Goal: Information Seeking & Learning: Learn about a topic

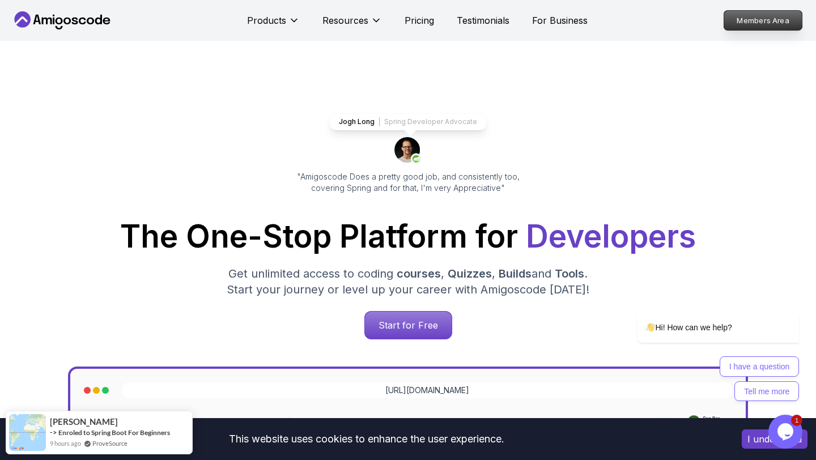
click at [780, 19] on p "Members Area" at bounding box center [763, 20] width 78 height 19
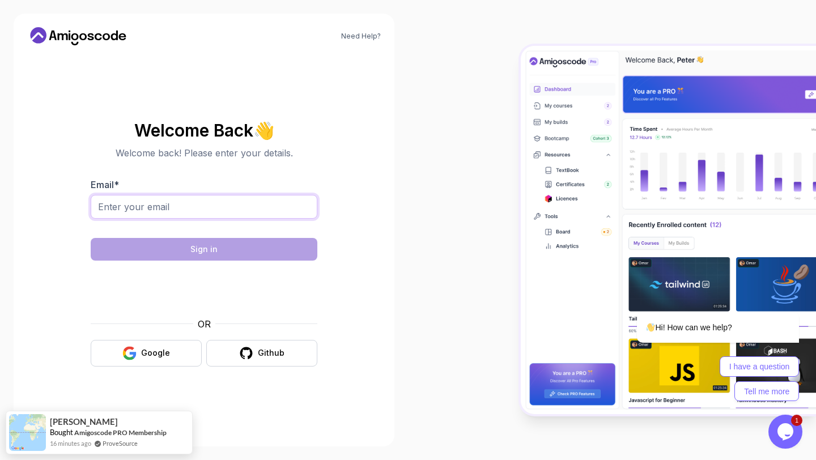
click at [272, 212] on input "Email *" at bounding box center [204, 207] width 227 height 24
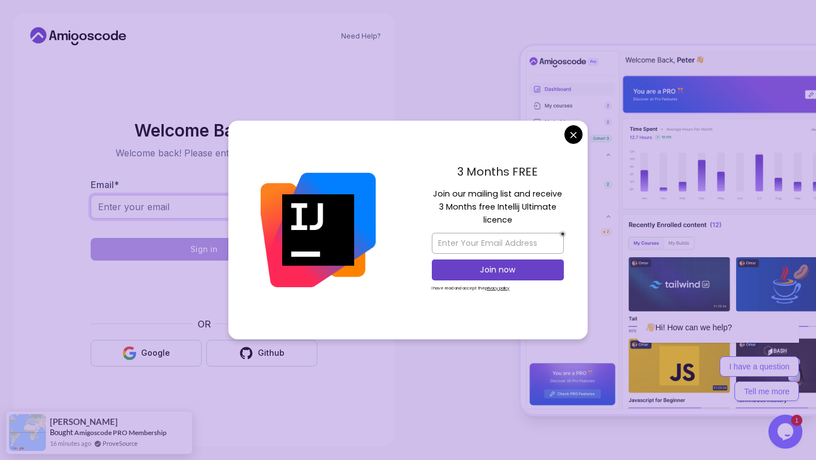
type input "Hanakeinan@gmail.com"
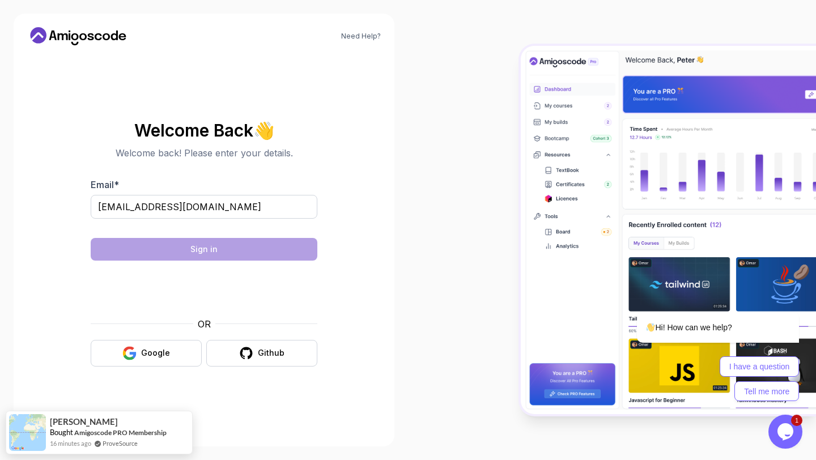
click at [574, 133] on body "Need Help? Welcome Back 👋 Welcome back! Please enter your details. Email * Hana…" at bounding box center [408, 230] width 816 height 460
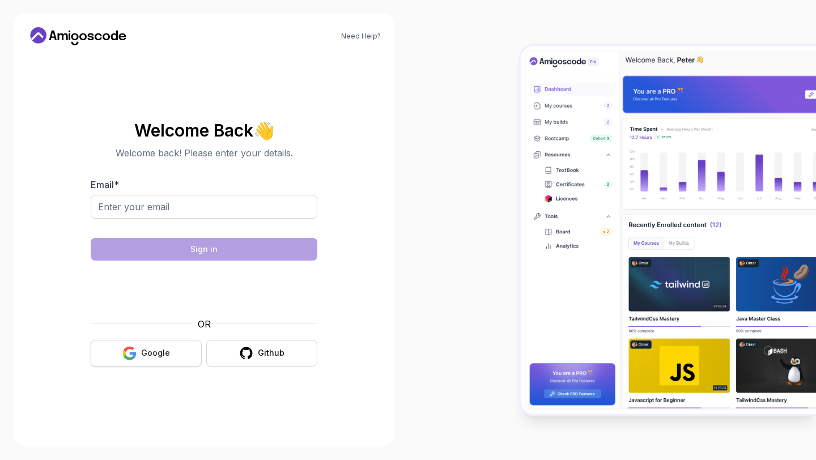
click at [164, 351] on div "Google" at bounding box center [155, 352] width 29 height 11
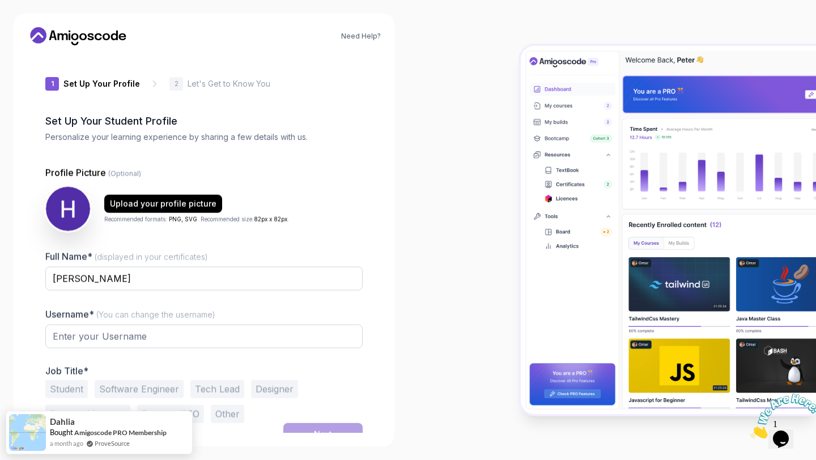
type input "jollystag39e40"
click at [253, 85] on p "Let's Get to Know You" at bounding box center [228, 83] width 83 height 11
click at [94, 39] on icon at bounding box center [78, 36] width 102 height 18
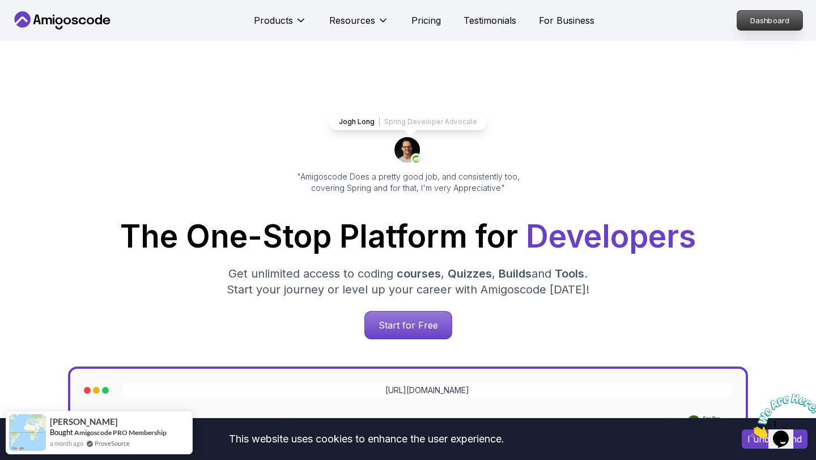
click at [767, 17] on p "Dashboard" at bounding box center [769, 20] width 65 height 19
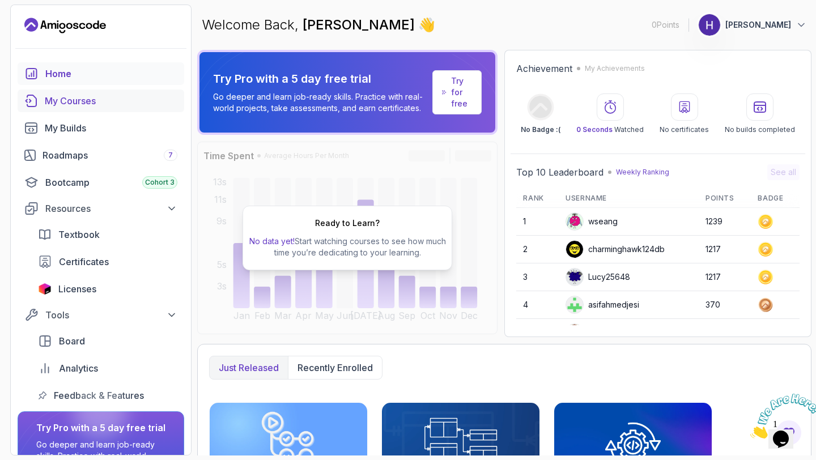
click at [87, 96] on div "My Courses" at bounding box center [111, 101] width 133 height 14
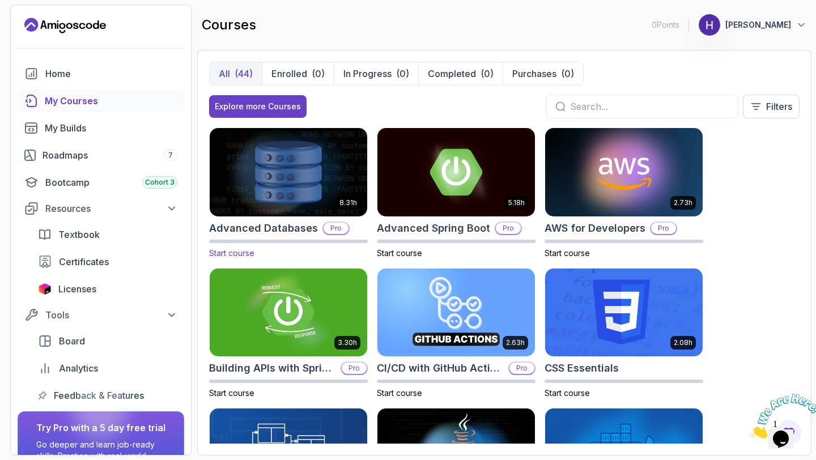
click at [328, 200] on img at bounding box center [288, 172] width 165 height 92
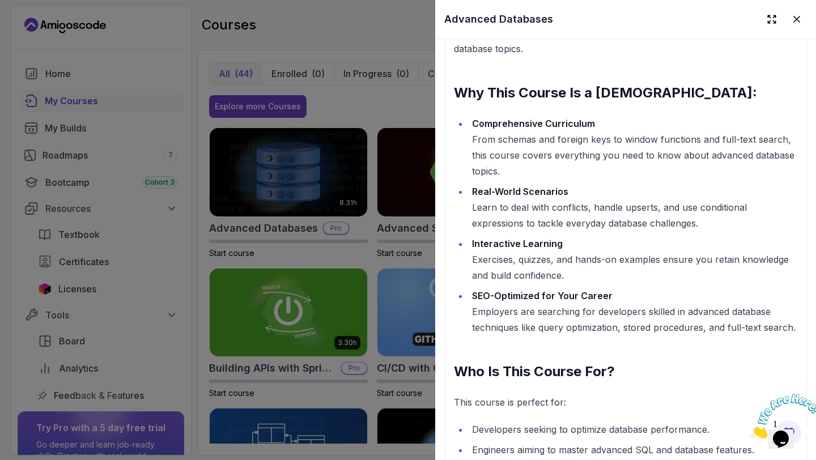
scroll to position [1621, 0]
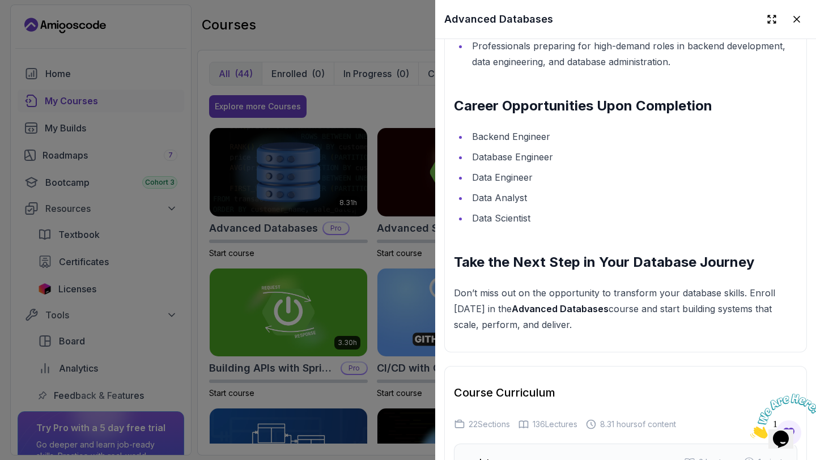
click at [350, 107] on div at bounding box center [408, 230] width 816 height 460
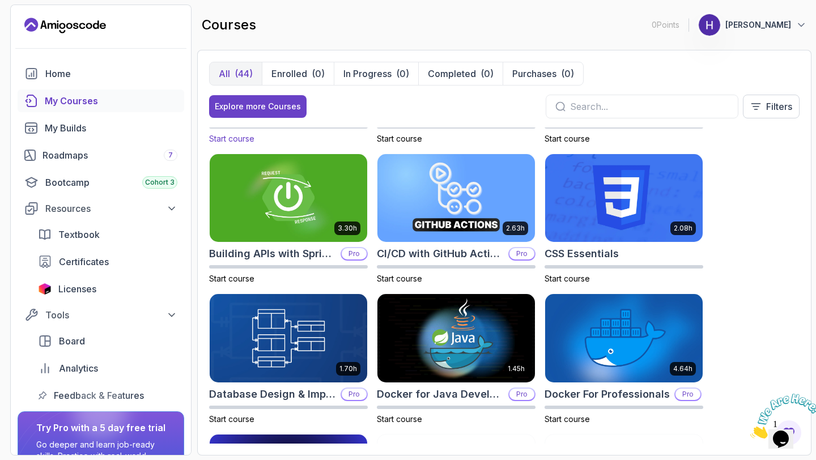
scroll to position [676, 0]
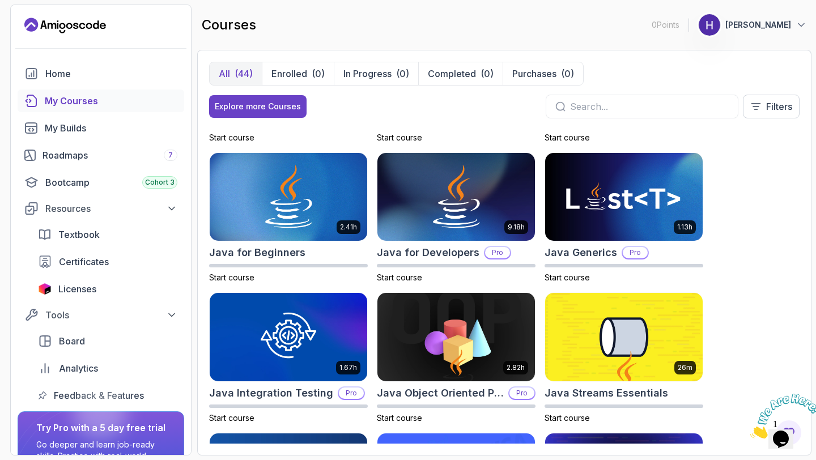
click at [776, 28] on p "Hana Keinan" at bounding box center [758, 24] width 66 height 11
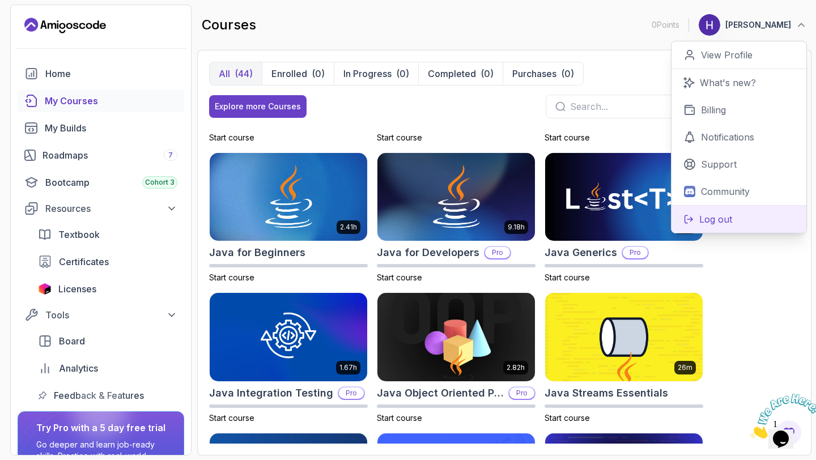
click at [717, 224] on p "Log out" at bounding box center [715, 219] width 33 height 14
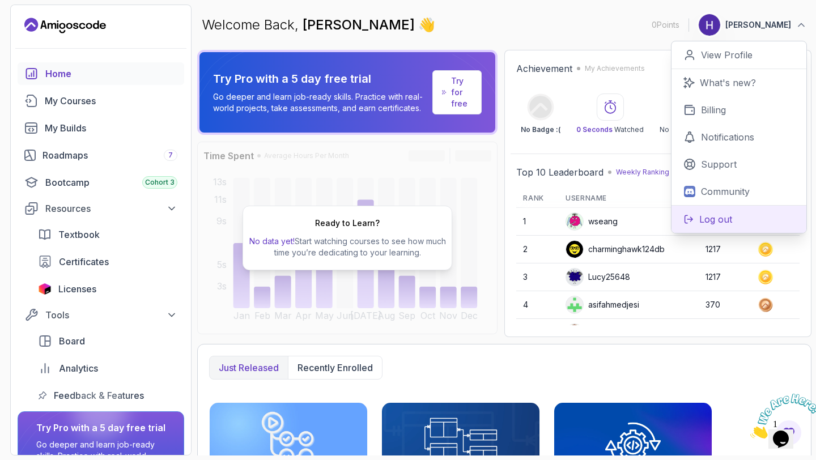
click at [720, 217] on p "Log out" at bounding box center [715, 219] width 33 height 14
click at [715, 217] on p "Log out" at bounding box center [715, 219] width 33 height 14
click at [45, 71] on div "Home" at bounding box center [111, 74] width 132 height 14
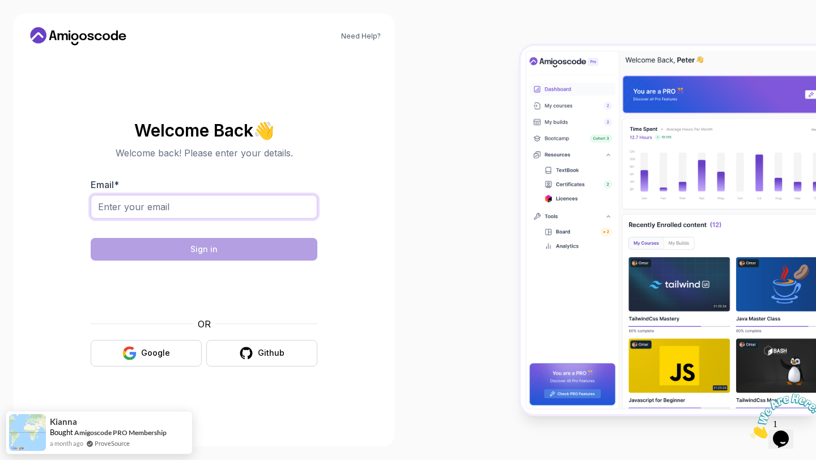
click at [219, 217] on input "Email *" at bounding box center [204, 207] width 227 height 24
type input "Hanakeinan@gmail.com"
click at [225, 212] on input "Hanakeinan@gmail.com" at bounding box center [204, 207] width 227 height 24
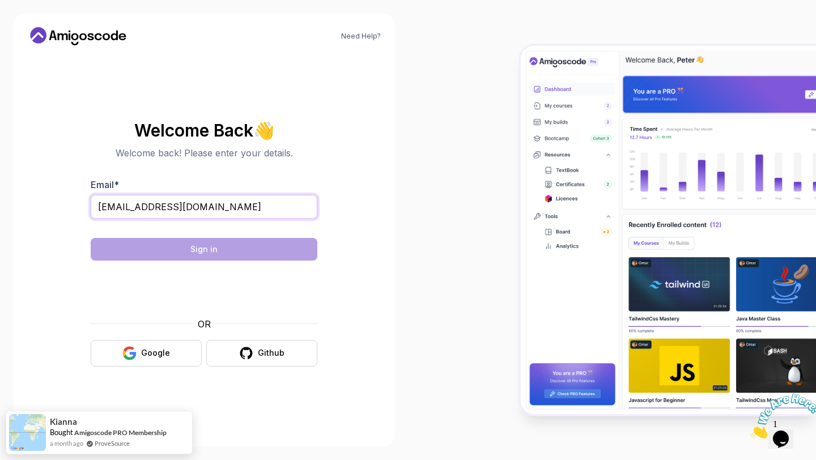
click at [225, 212] on input "Hanakeinan@gmail.com" at bounding box center [204, 207] width 227 height 24
click at [225, 212] on input "Email *" at bounding box center [204, 207] width 227 height 24
type input "hanakeinan11@gmail.com"
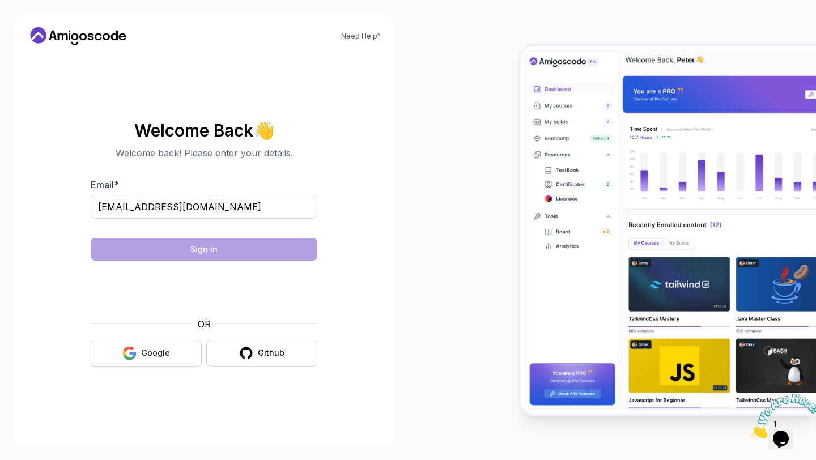
click at [139, 356] on button "Google" at bounding box center [146, 353] width 111 height 27
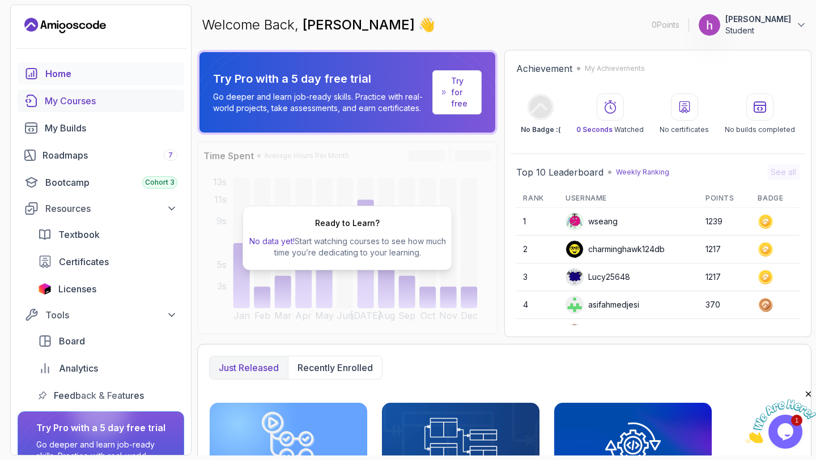
click at [69, 104] on div "My Courses" at bounding box center [111, 101] width 133 height 14
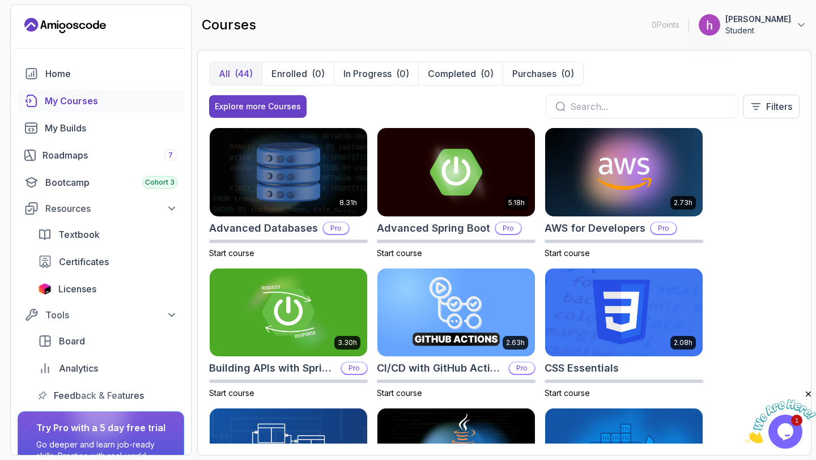
click at [238, 72] on div "(44)" at bounding box center [243, 74] width 18 height 14
click at [293, 71] on p "Enrolled" at bounding box center [289, 74] width 36 height 14
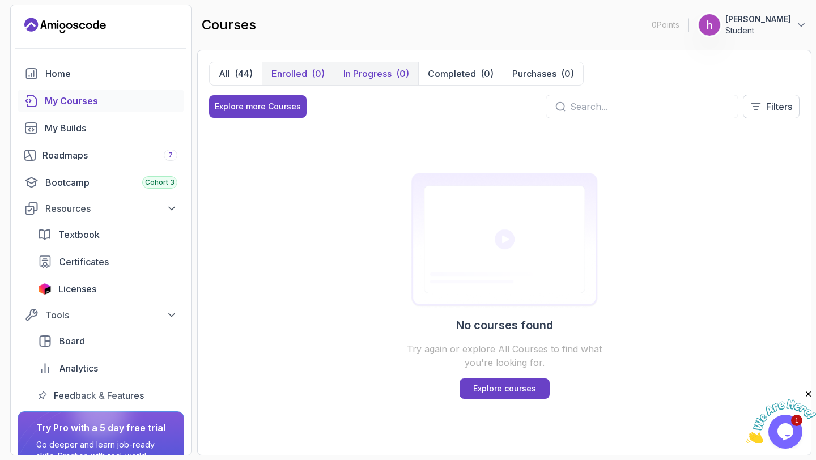
click at [372, 71] on p "In Progress" at bounding box center [367, 74] width 48 height 14
click at [247, 78] on div "(44)" at bounding box center [243, 74] width 18 height 14
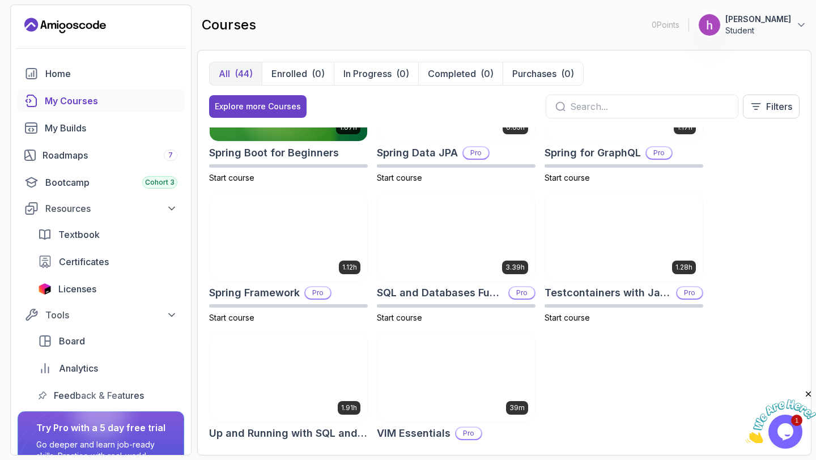
scroll to position [1791, 0]
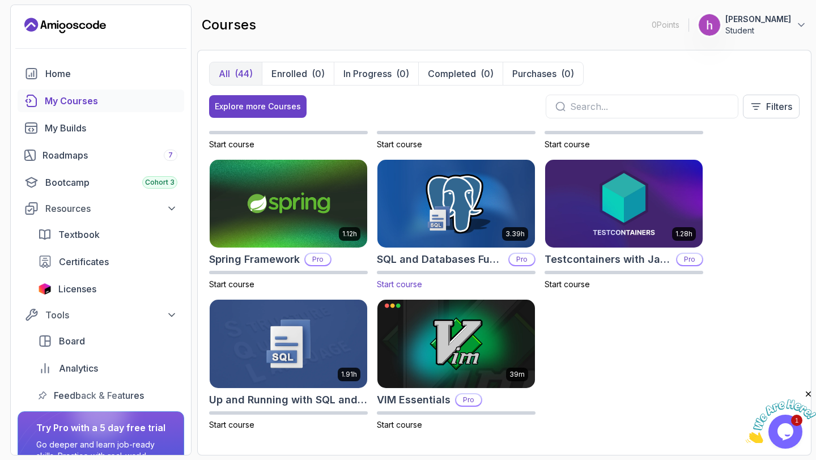
click at [495, 210] on img at bounding box center [455, 203] width 165 height 92
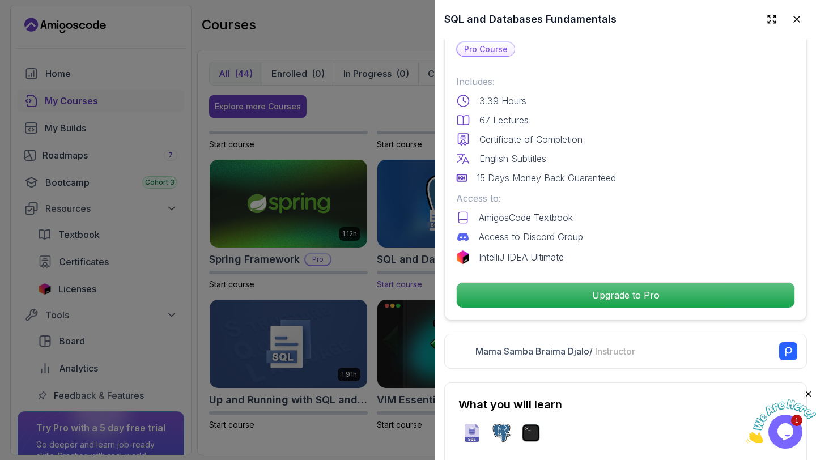
scroll to position [385, 0]
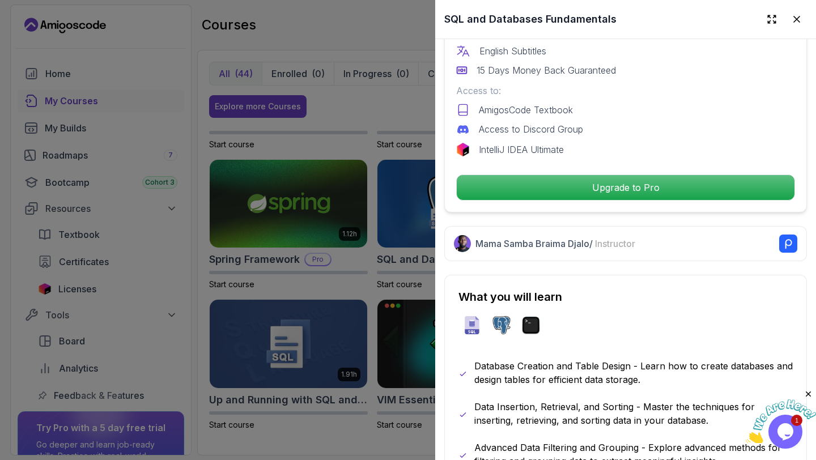
click at [287, 220] on div at bounding box center [408, 230] width 816 height 460
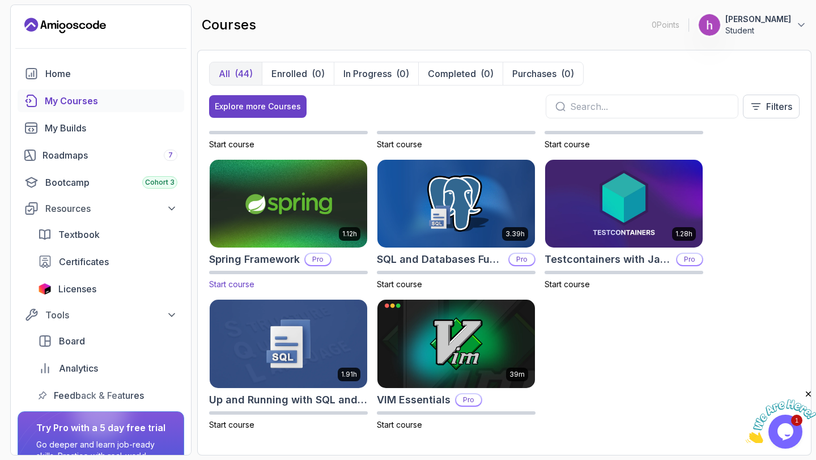
click at [304, 206] on img at bounding box center [288, 203] width 165 height 92
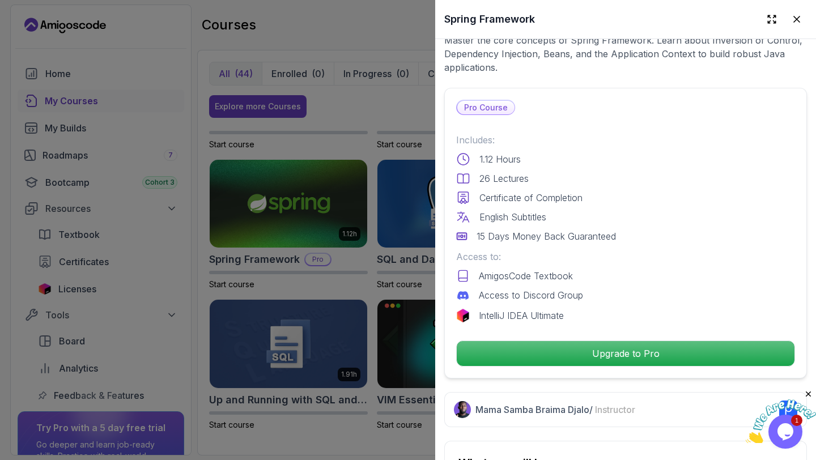
scroll to position [251, 0]
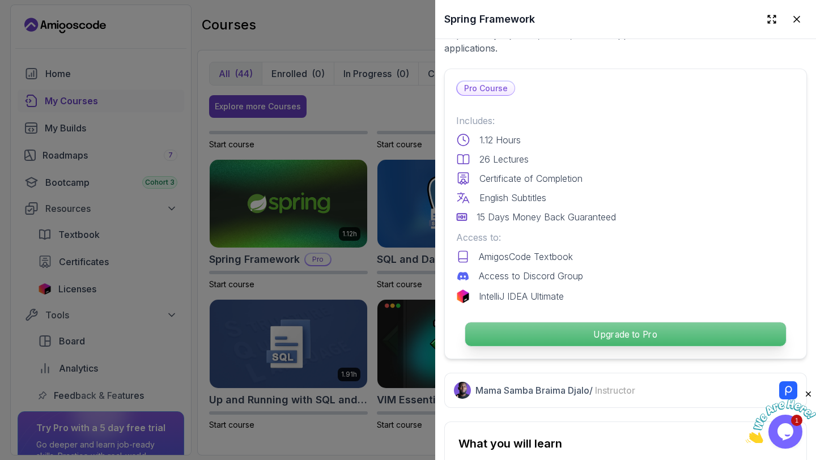
click at [573, 335] on p "Upgrade to Pro" at bounding box center [625, 334] width 321 height 24
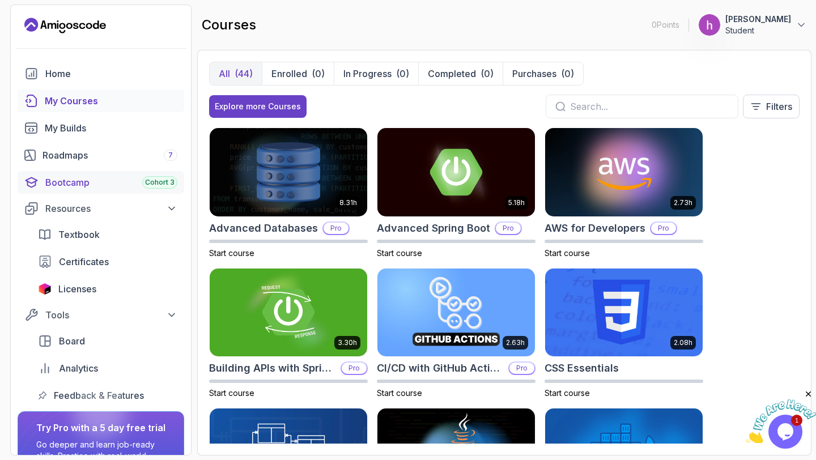
click at [65, 190] on link "Bootcamp Cohort 3" at bounding box center [101, 182] width 167 height 23
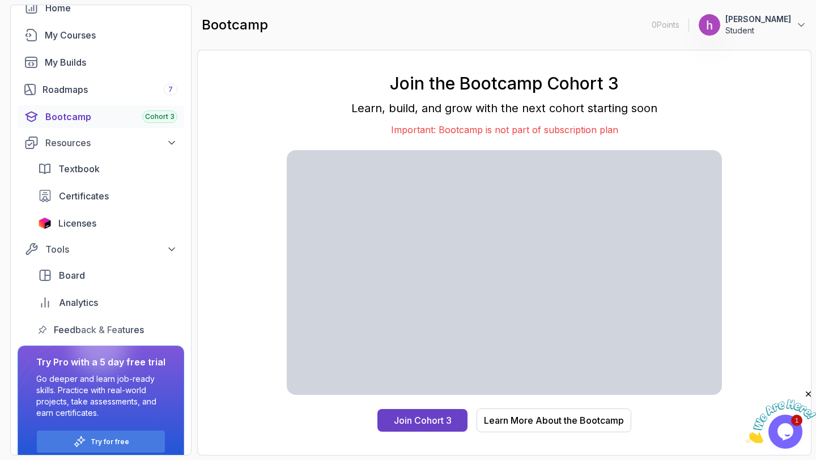
scroll to position [80, 0]
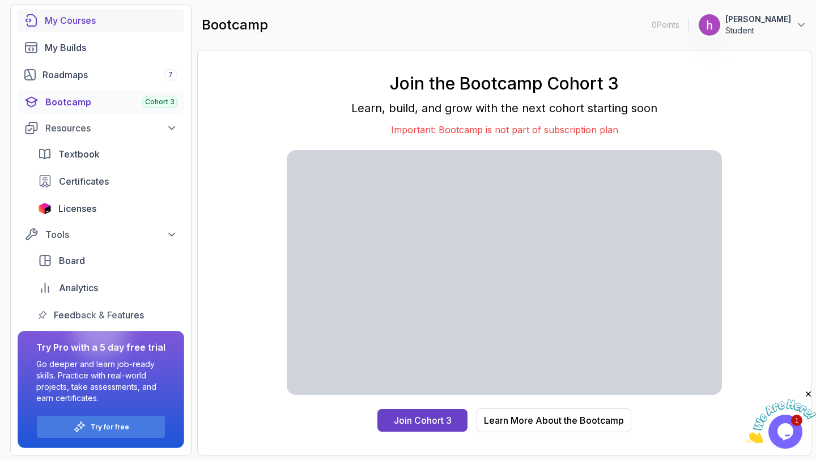
click at [84, 24] on div "My Courses" at bounding box center [111, 21] width 133 height 14
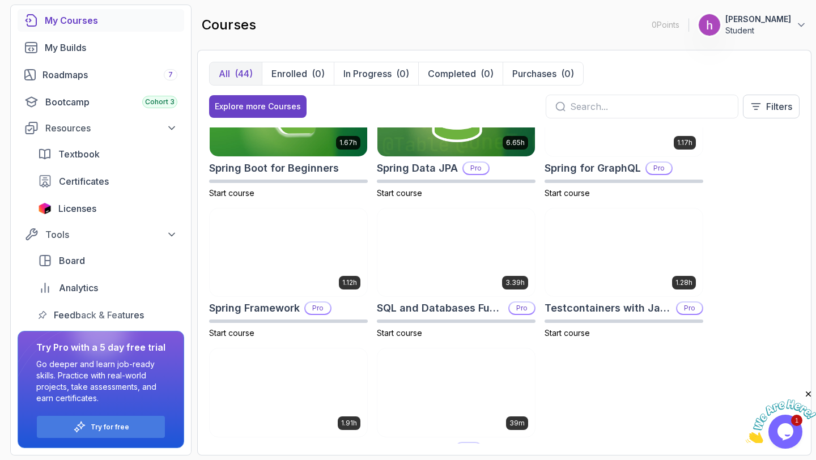
scroll to position [1782, 0]
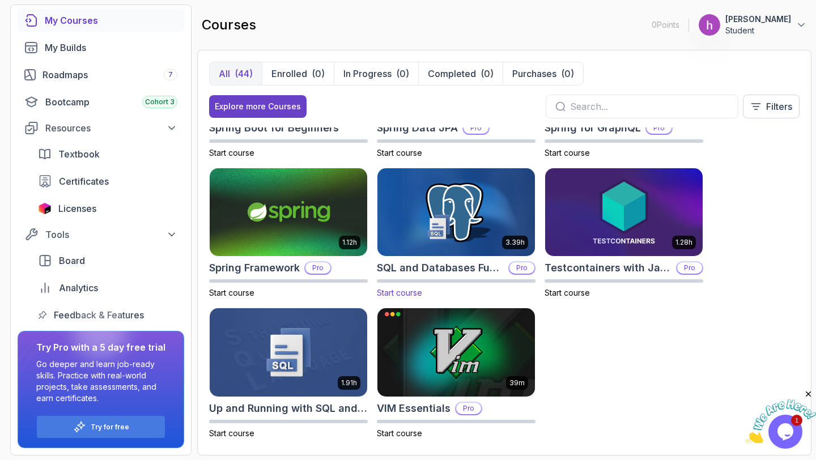
click at [458, 238] on img at bounding box center [455, 212] width 165 height 92
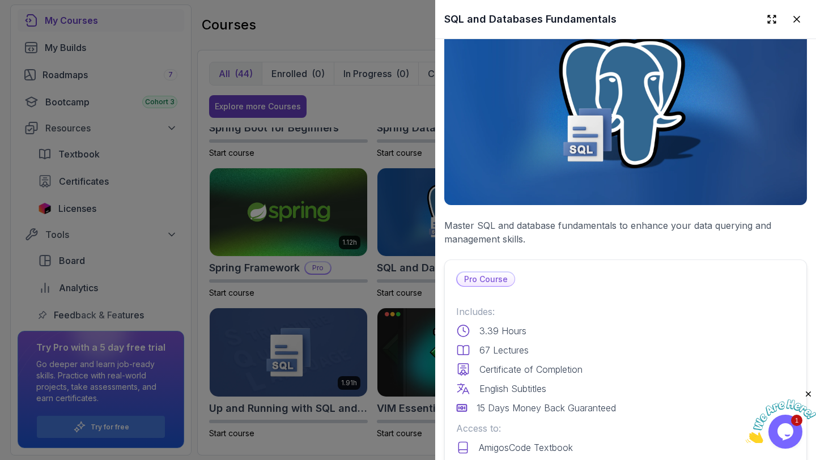
scroll to position [42, 0]
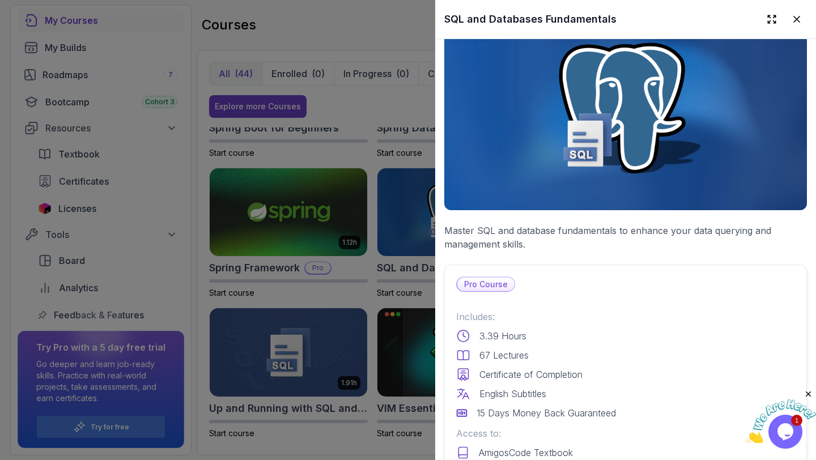
click at [360, 126] on div at bounding box center [408, 230] width 816 height 460
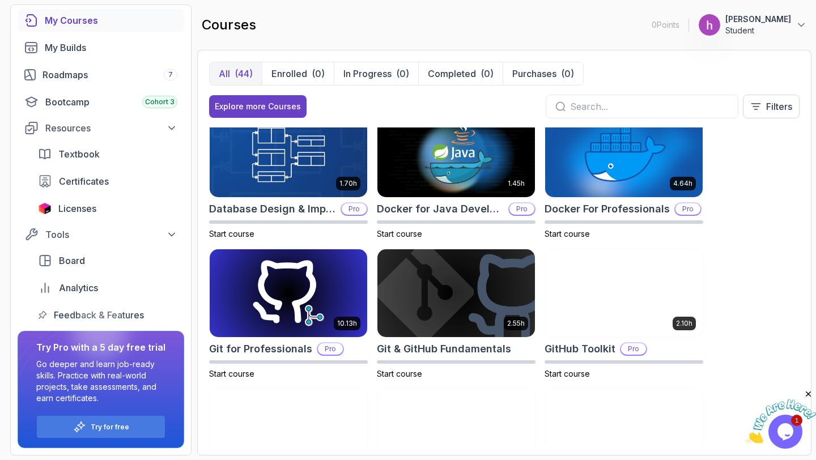
scroll to position [0, 0]
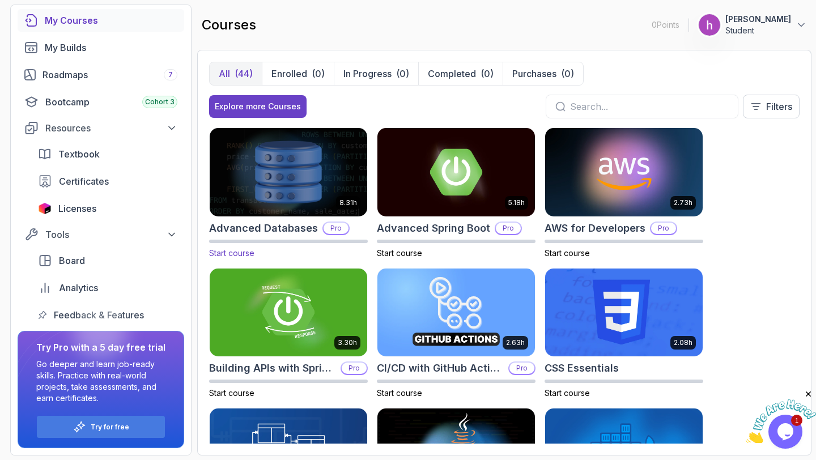
click at [312, 195] on img at bounding box center [288, 172] width 165 height 92
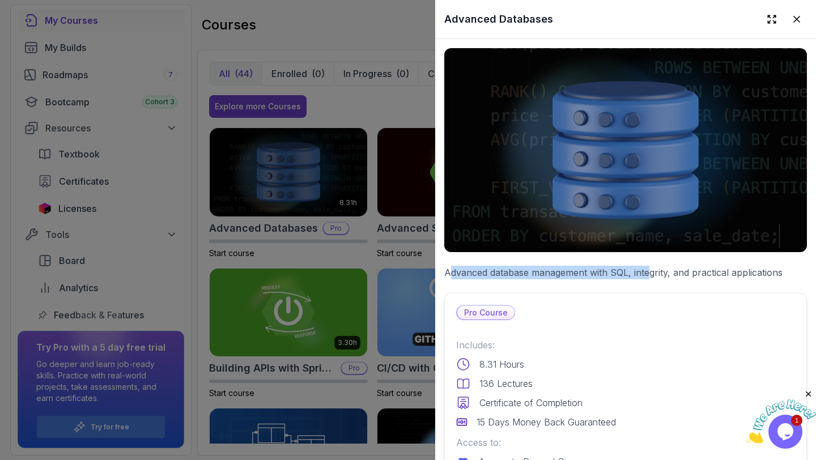
drag, startPoint x: 447, startPoint y: 268, endPoint x: 647, endPoint y: 268, distance: 199.4
click at [647, 268] on p "Advanced database management with SQL, integrity, and practical applications" at bounding box center [625, 273] width 362 height 14
drag, startPoint x: 444, startPoint y: 274, endPoint x: 628, endPoint y: 271, distance: 184.1
click at [628, 271] on p "Advanced database management with SQL, integrity, and practical applications" at bounding box center [625, 273] width 362 height 14
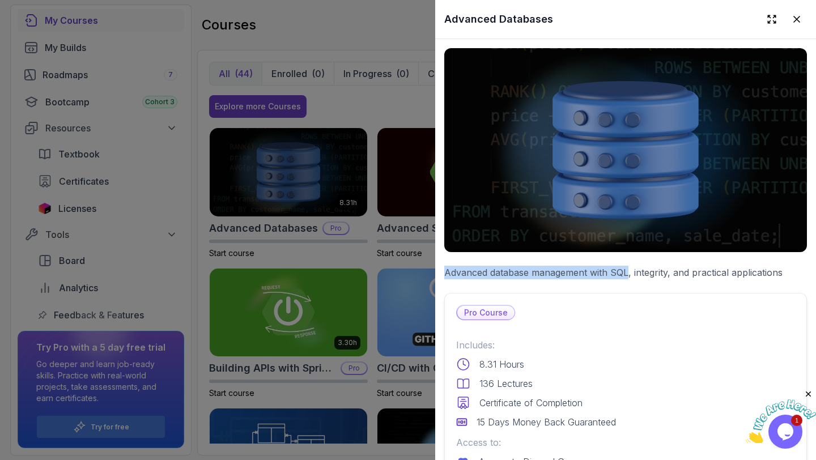
copy p "Advanced database management with SQL"
